Goal: Transaction & Acquisition: Obtain resource

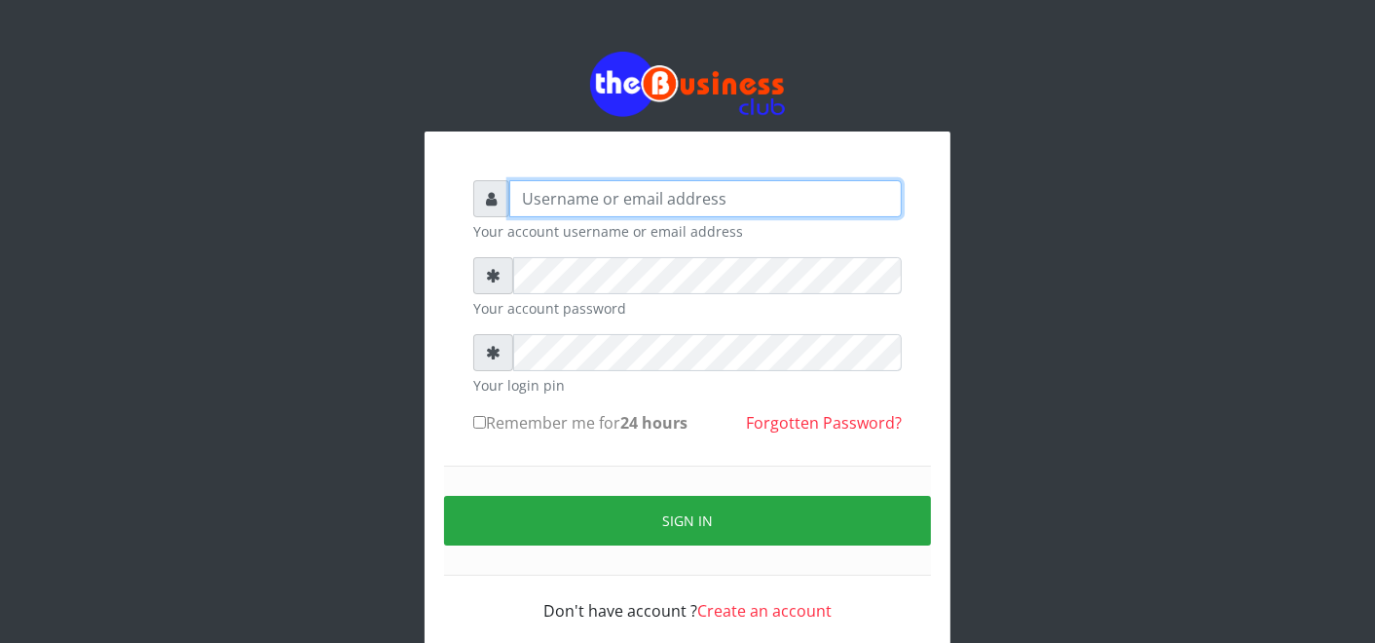
click at [567, 187] on input "text" at bounding box center [705, 198] width 393 height 37
type input "F"
type input "father"
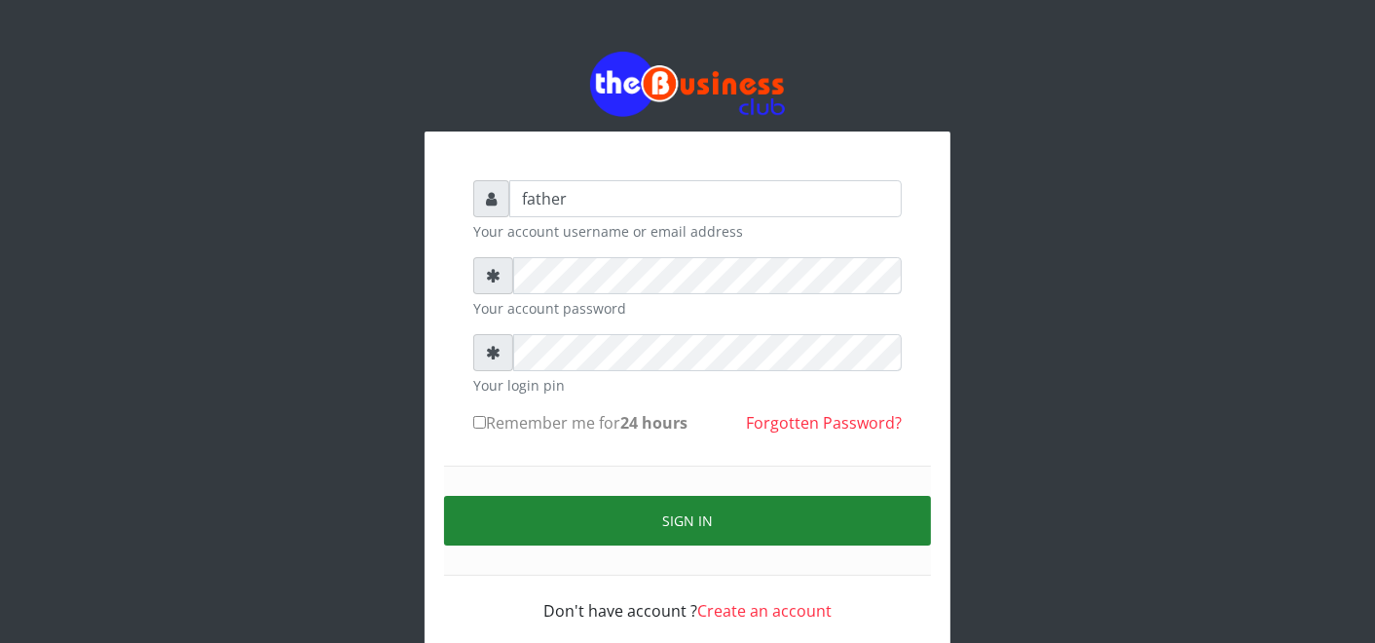
click at [659, 505] on button "Sign in" at bounding box center [687, 521] width 487 height 50
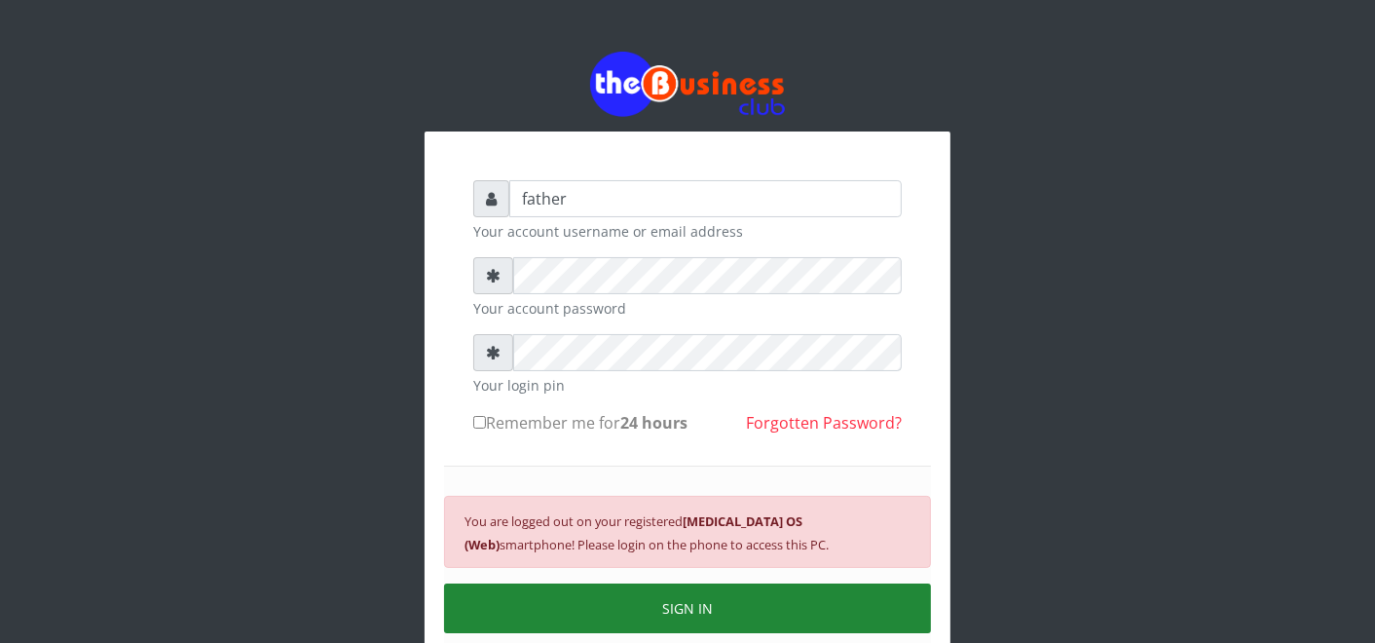
click at [695, 612] on button "SIGN IN" at bounding box center [687, 608] width 487 height 50
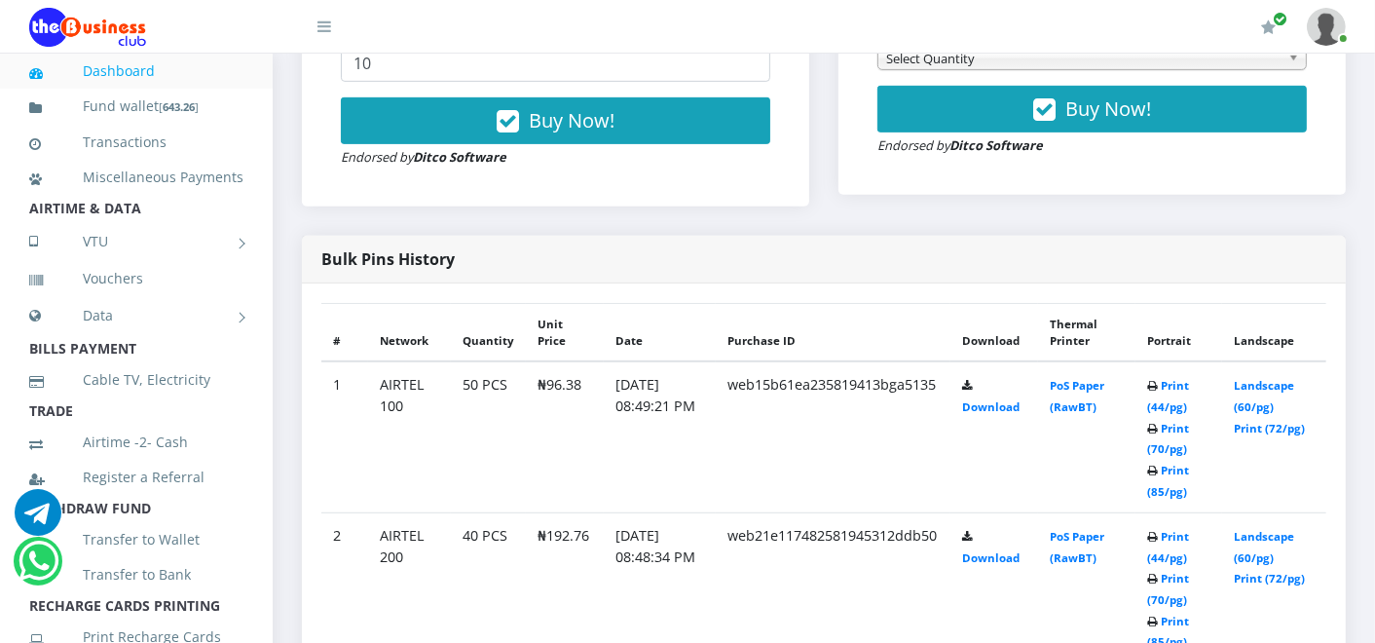
scroll to position [822, 0]
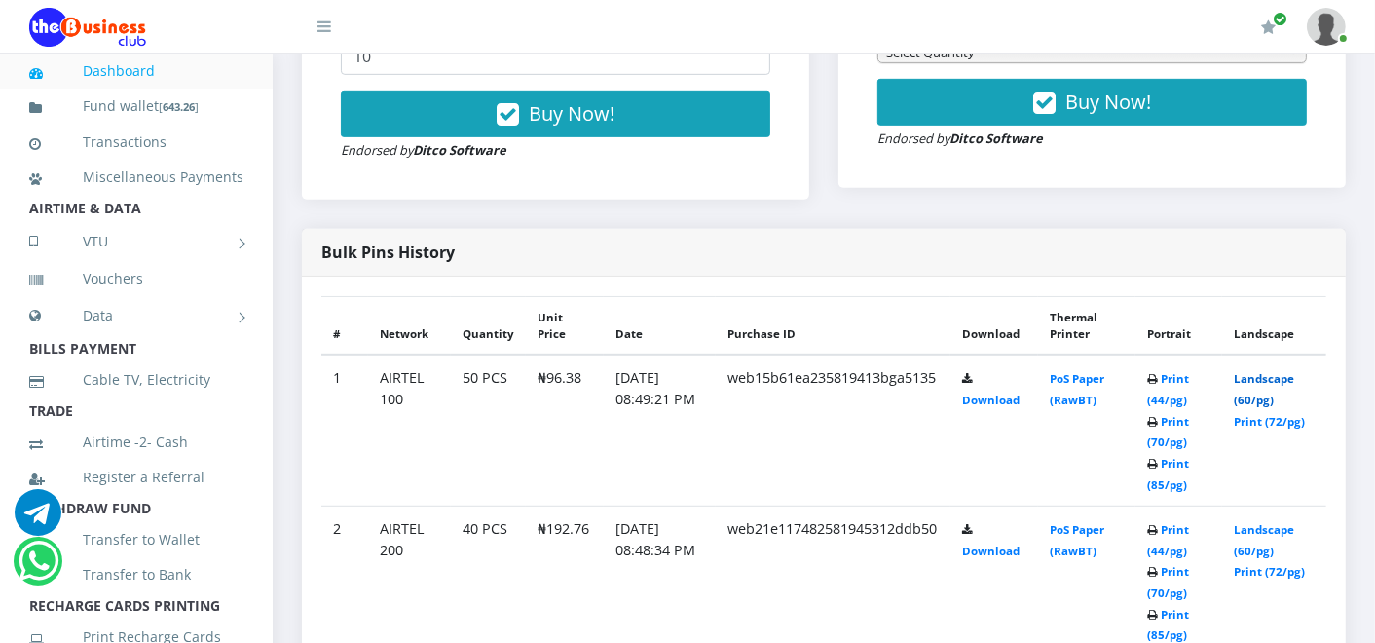
click at [1267, 371] on link "Landscape (60/pg)" at bounding box center [1264, 389] width 60 height 36
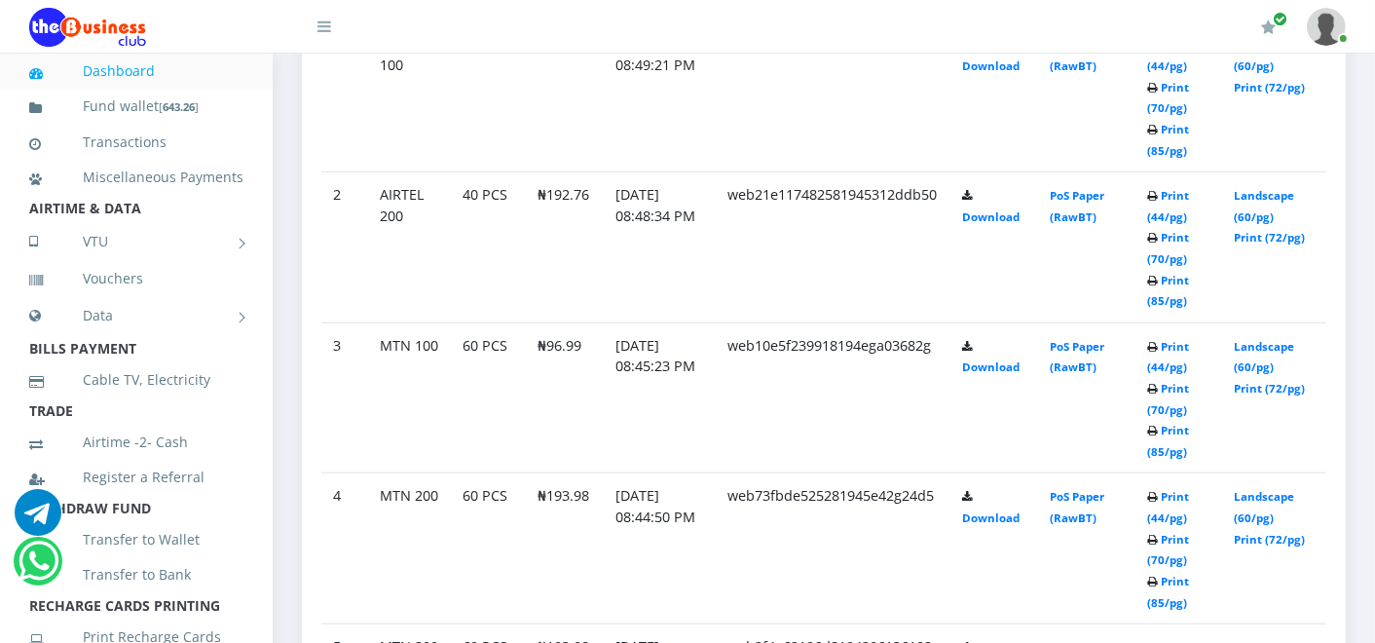
scroll to position [1240, 0]
click at [1273, 345] on link "Landscape (60/pg)" at bounding box center [1264, 355] width 60 height 36
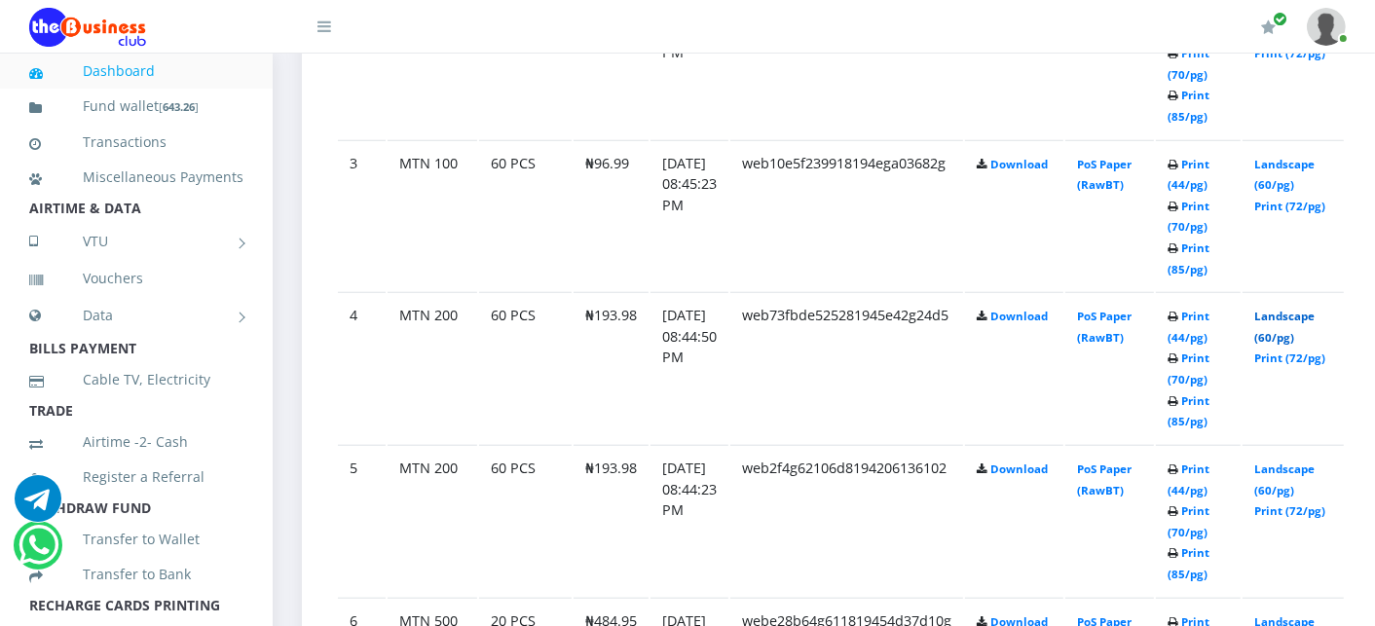
click at [1315, 316] on link "Landscape (60/pg)" at bounding box center [1284, 327] width 60 height 36
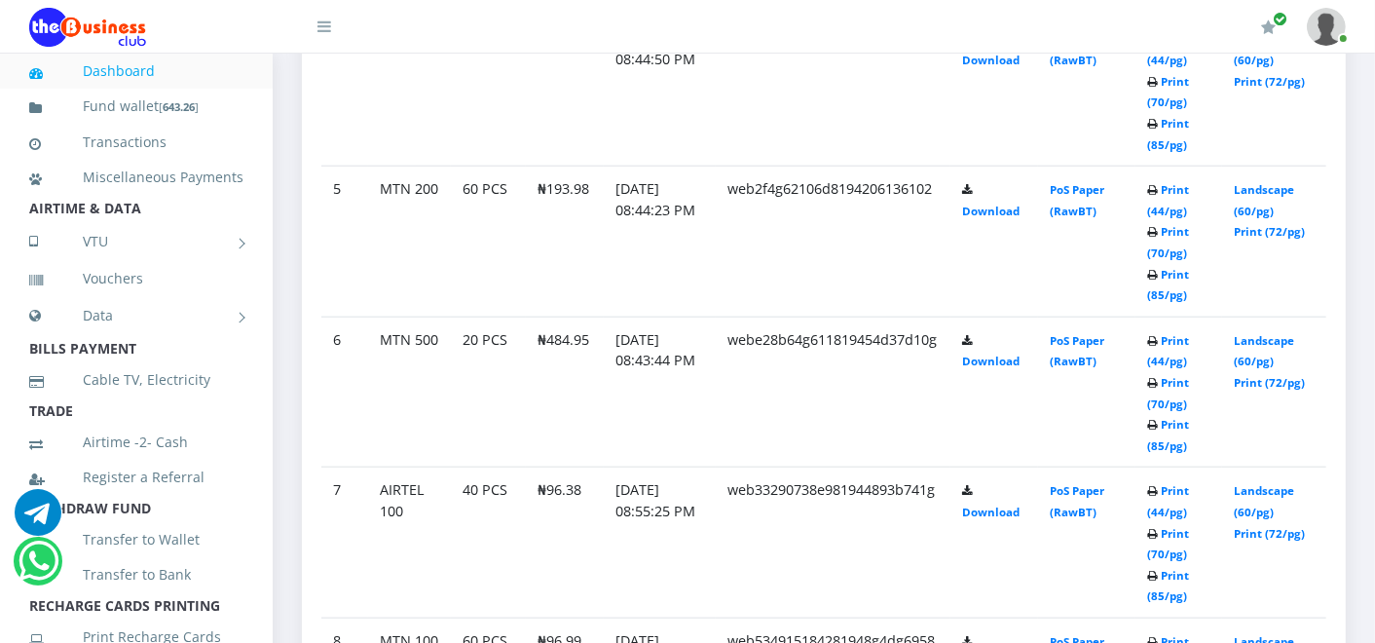
scroll to position [1699, 0]
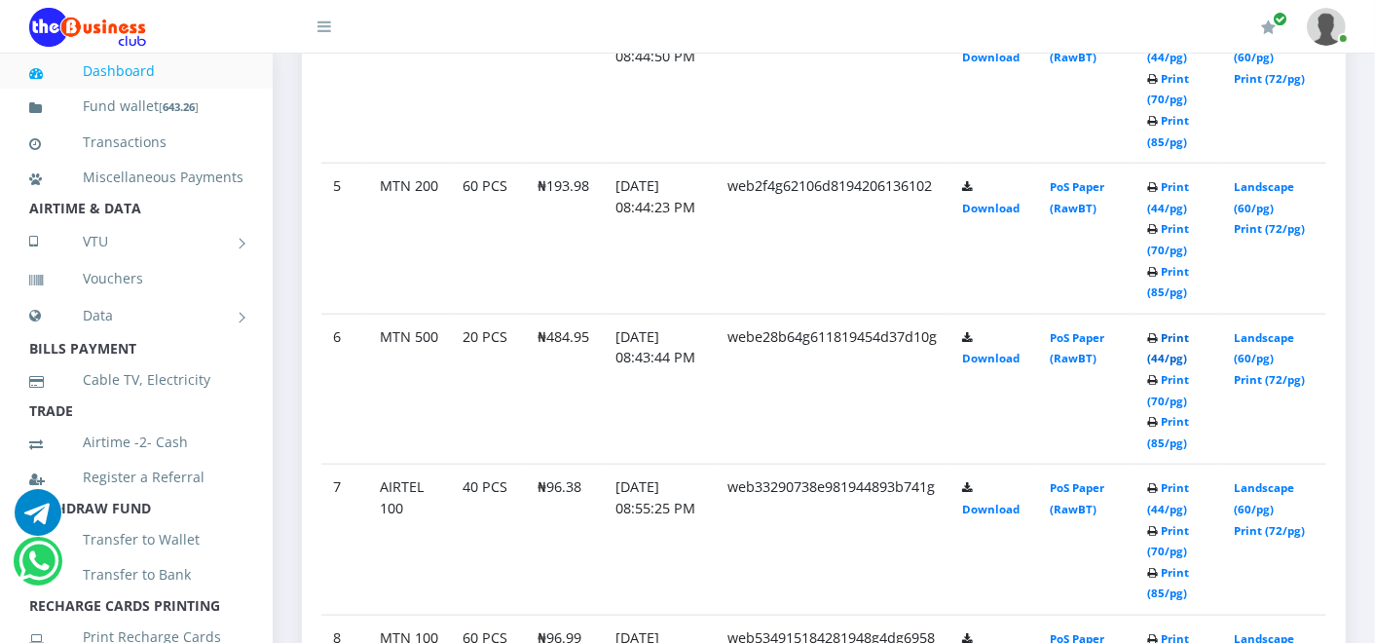
click at [1184, 336] on link "Print (44/pg)" at bounding box center [1168, 348] width 42 height 36
